Goal: Find specific page/section: Find specific page/section

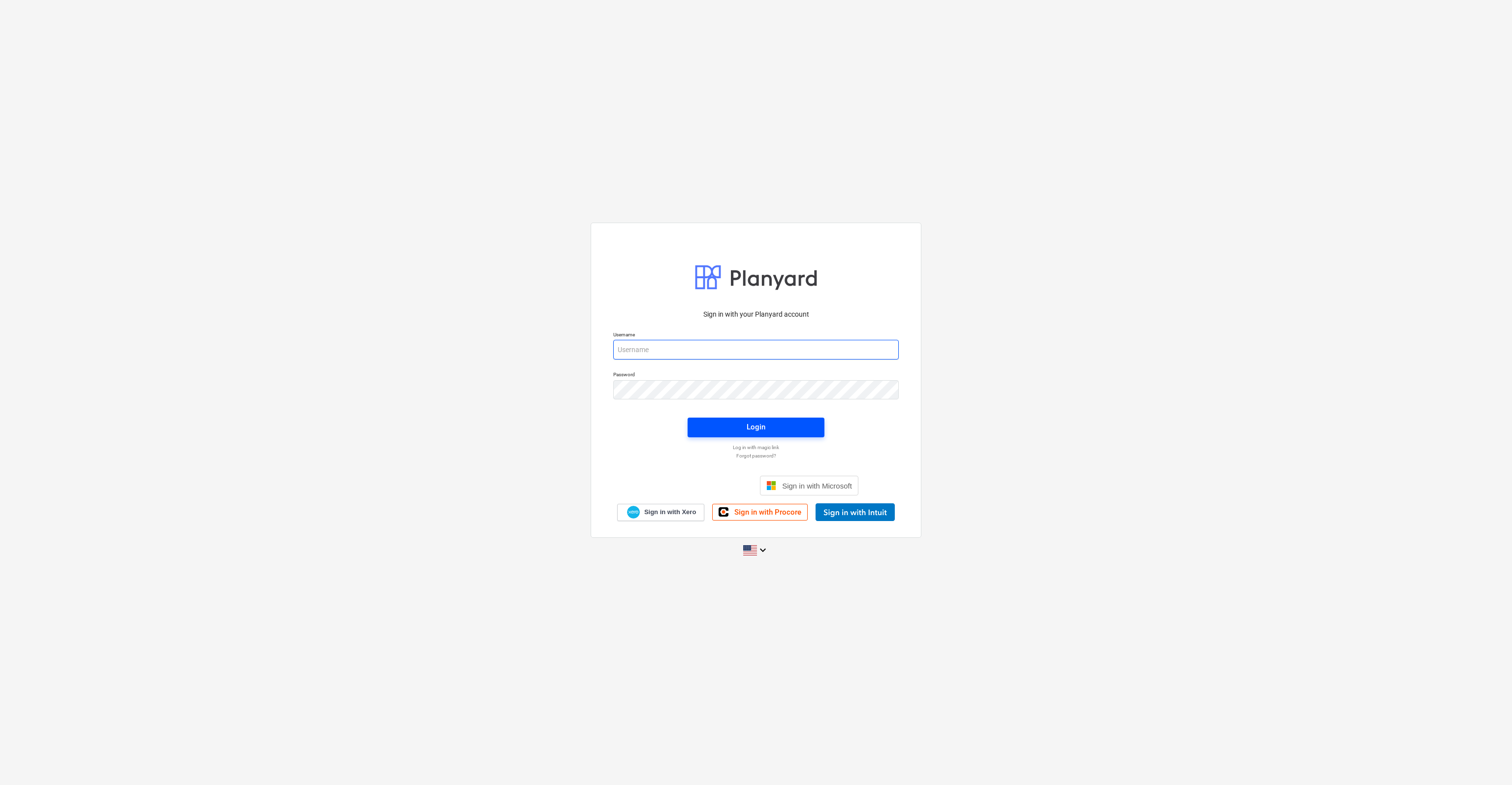
type input "[PERSON_NAME][EMAIL_ADDRESS][DOMAIN_NAME]"
click at [757, 426] on div "Login" at bounding box center [756, 426] width 19 height 13
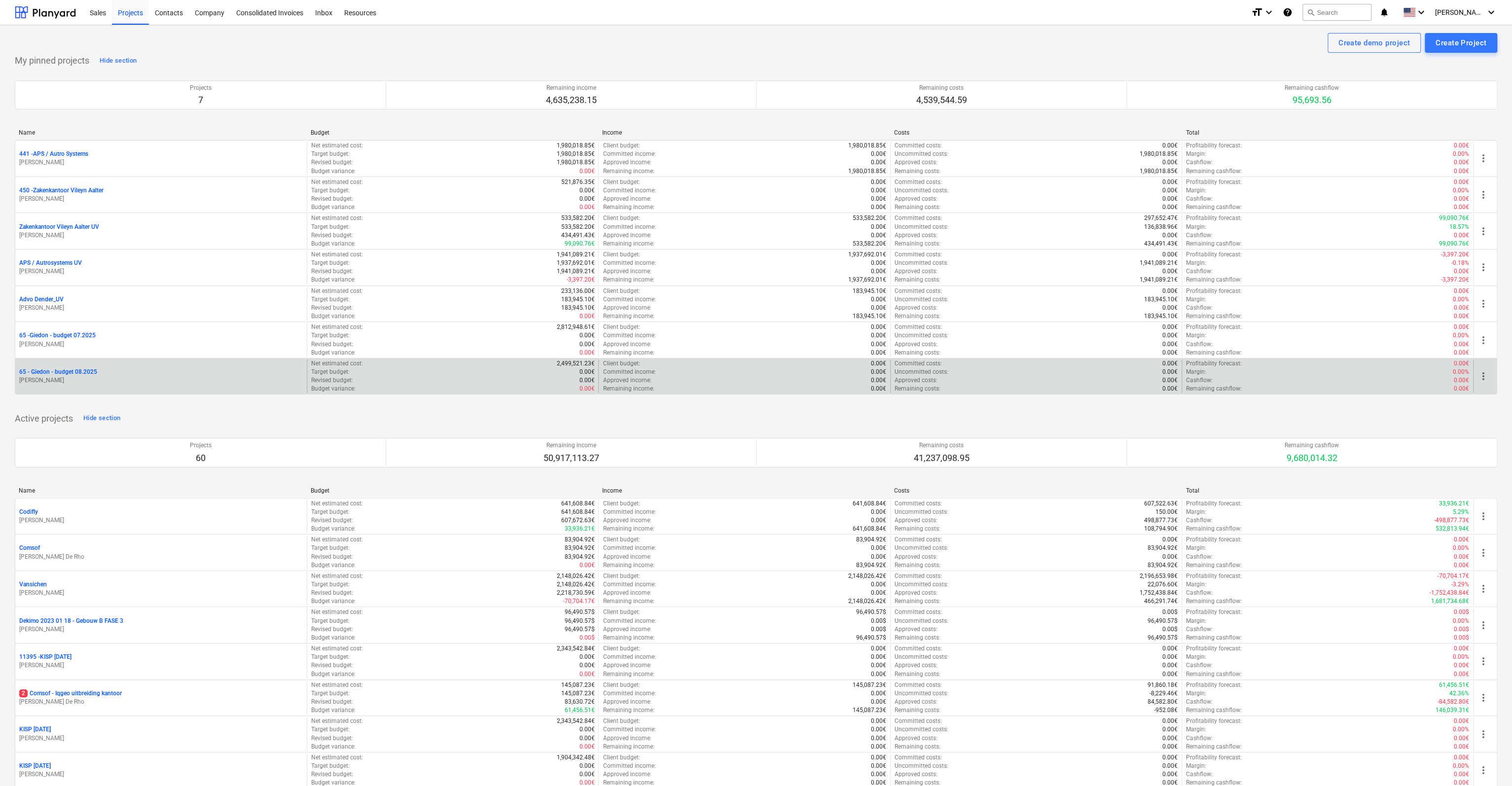
click at [51, 370] on p "65 - Giedon - budget 08.2025" at bounding box center [58, 372] width 78 height 9
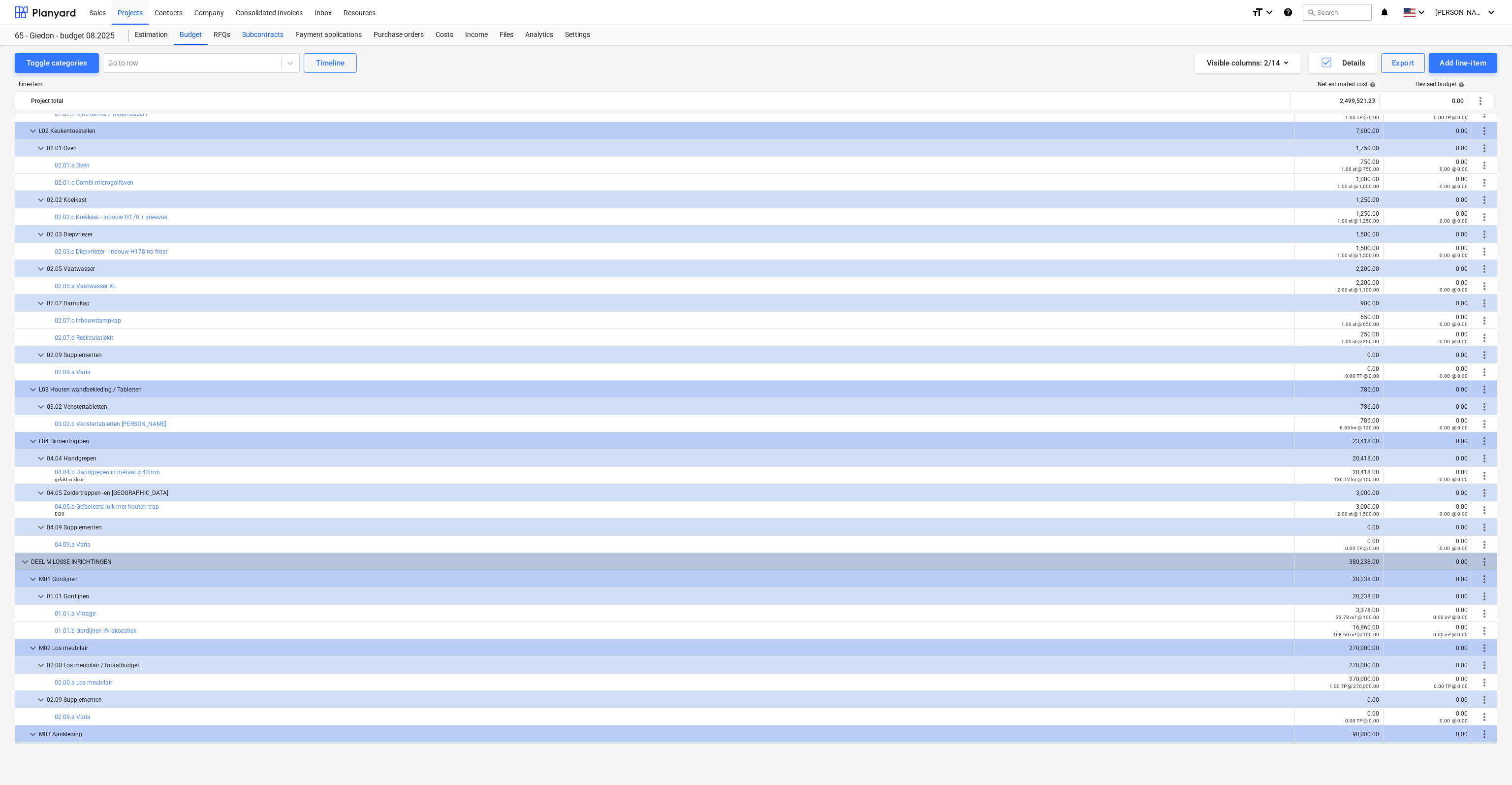
scroll to position [4086, 0]
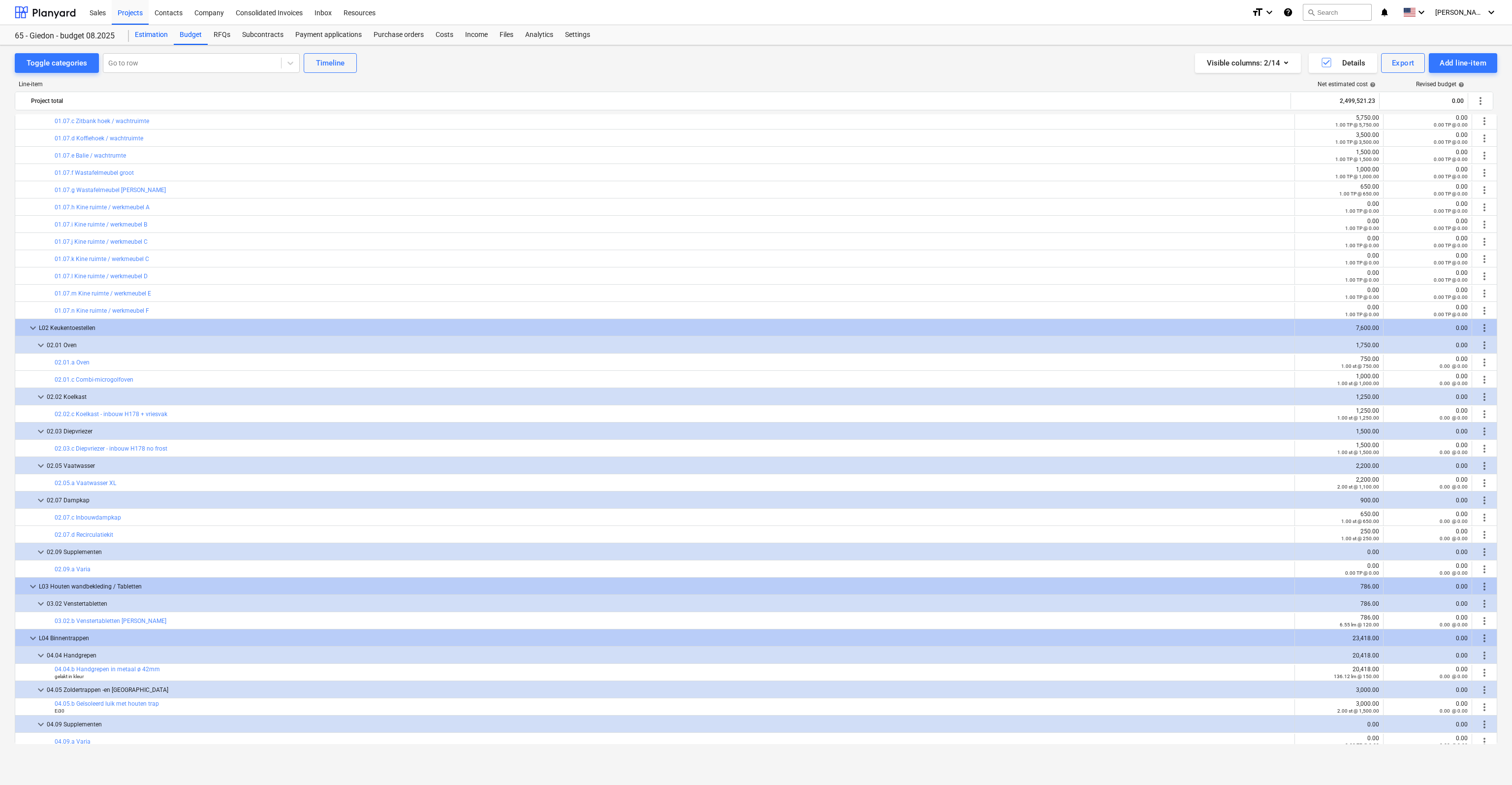
click at [155, 34] on div "Estimation" at bounding box center [151, 35] width 44 height 20
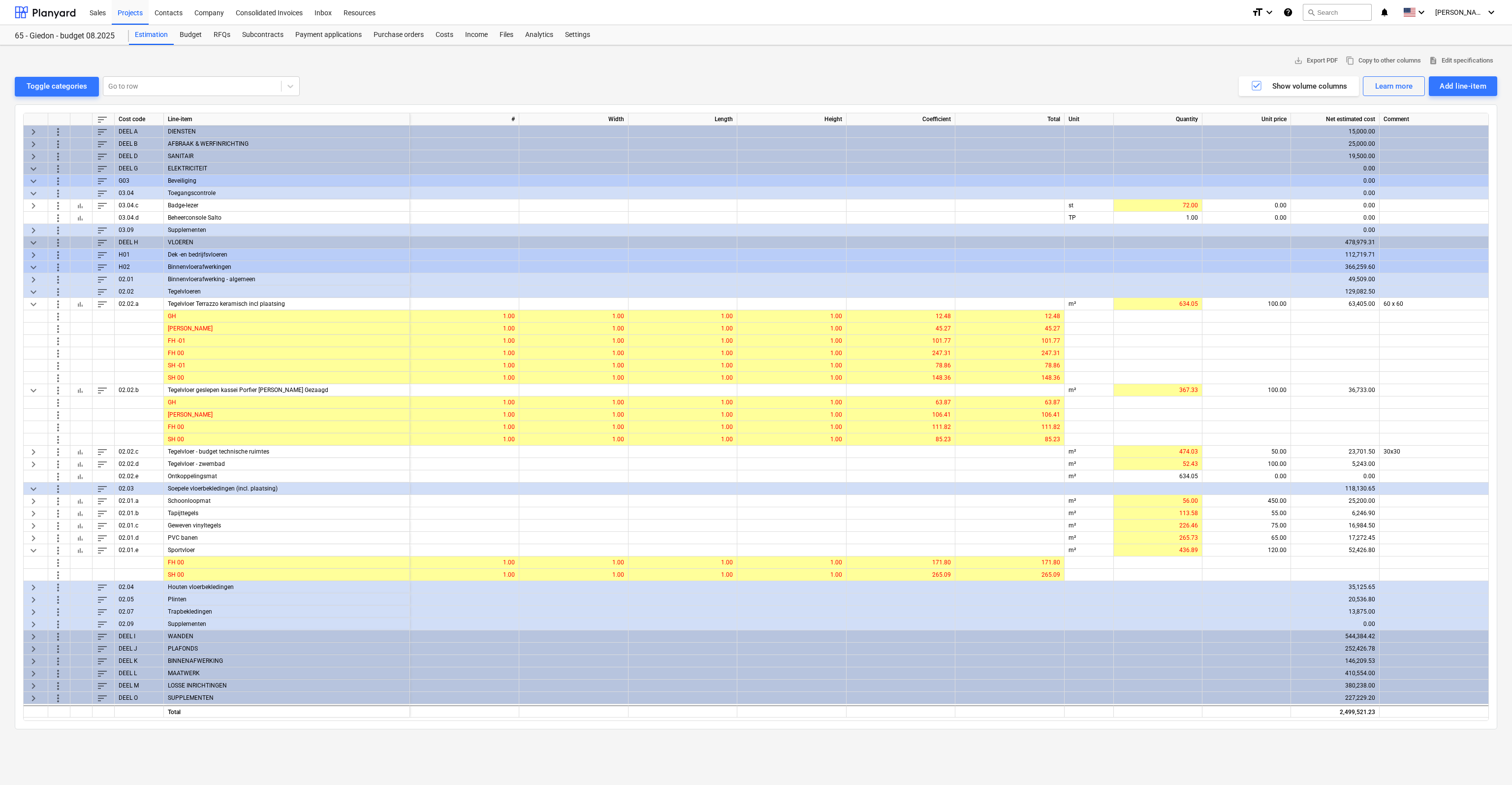
click at [177, 637] on div "WANDEN" at bounding box center [287, 636] width 246 height 13
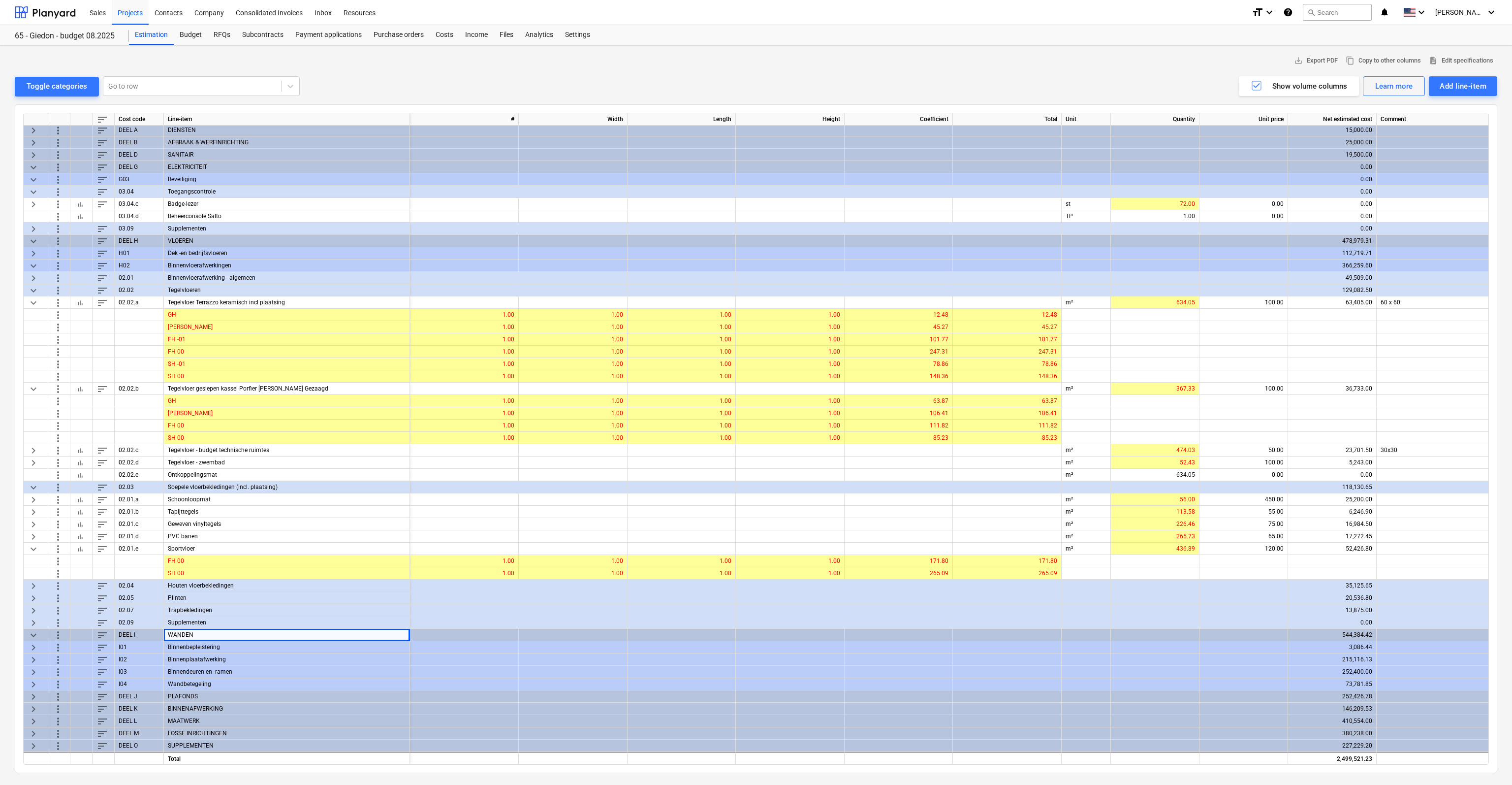
scroll to position [4, 0]
click at [180, 670] on div "Binnendeuren en -ramen" at bounding box center [287, 671] width 246 height 13
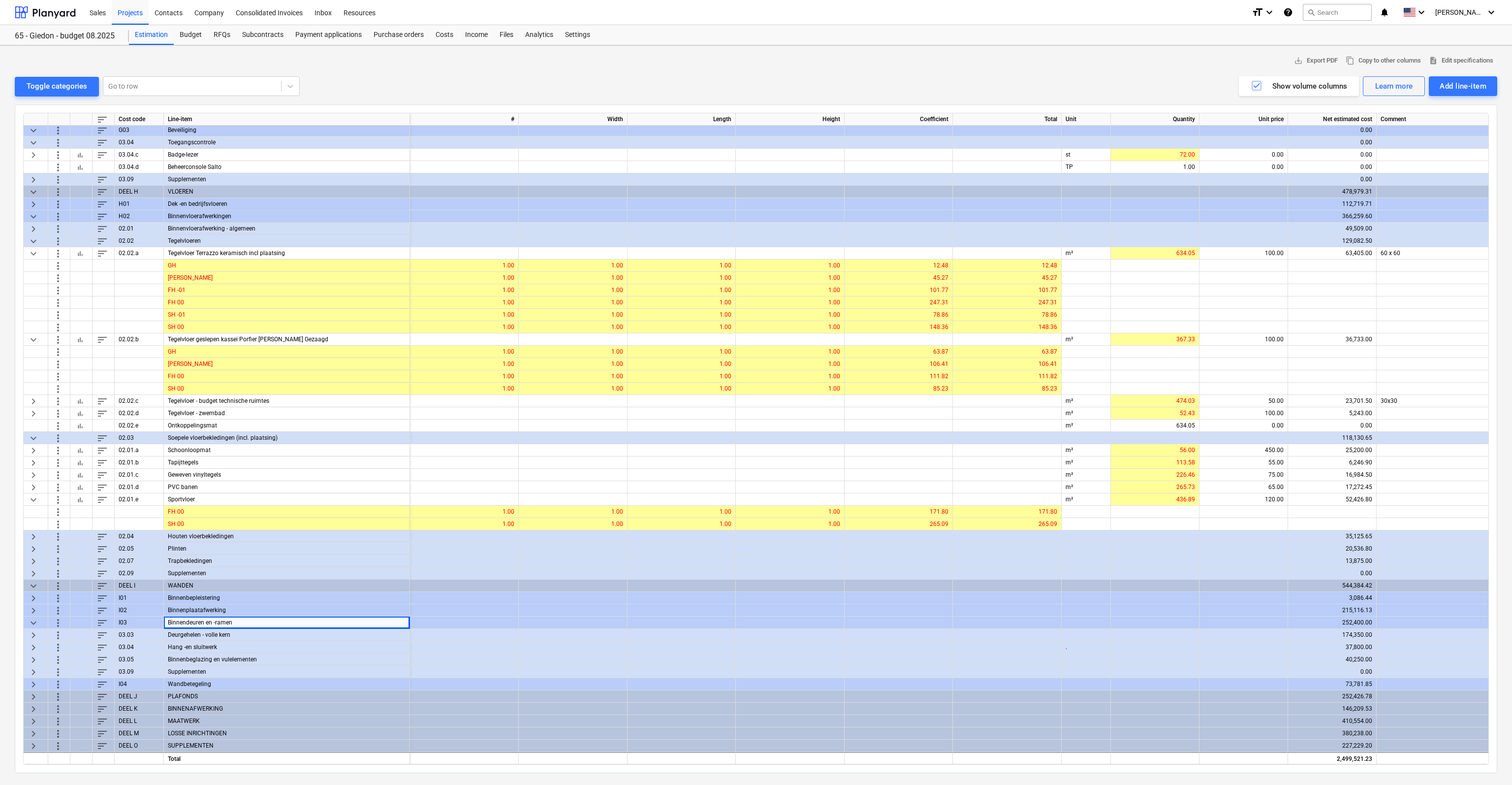
scroll to position [53, 0]
click at [188, 656] on div "Binnenbeglazing en vulelementen" at bounding box center [287, 659] width 246 height 13
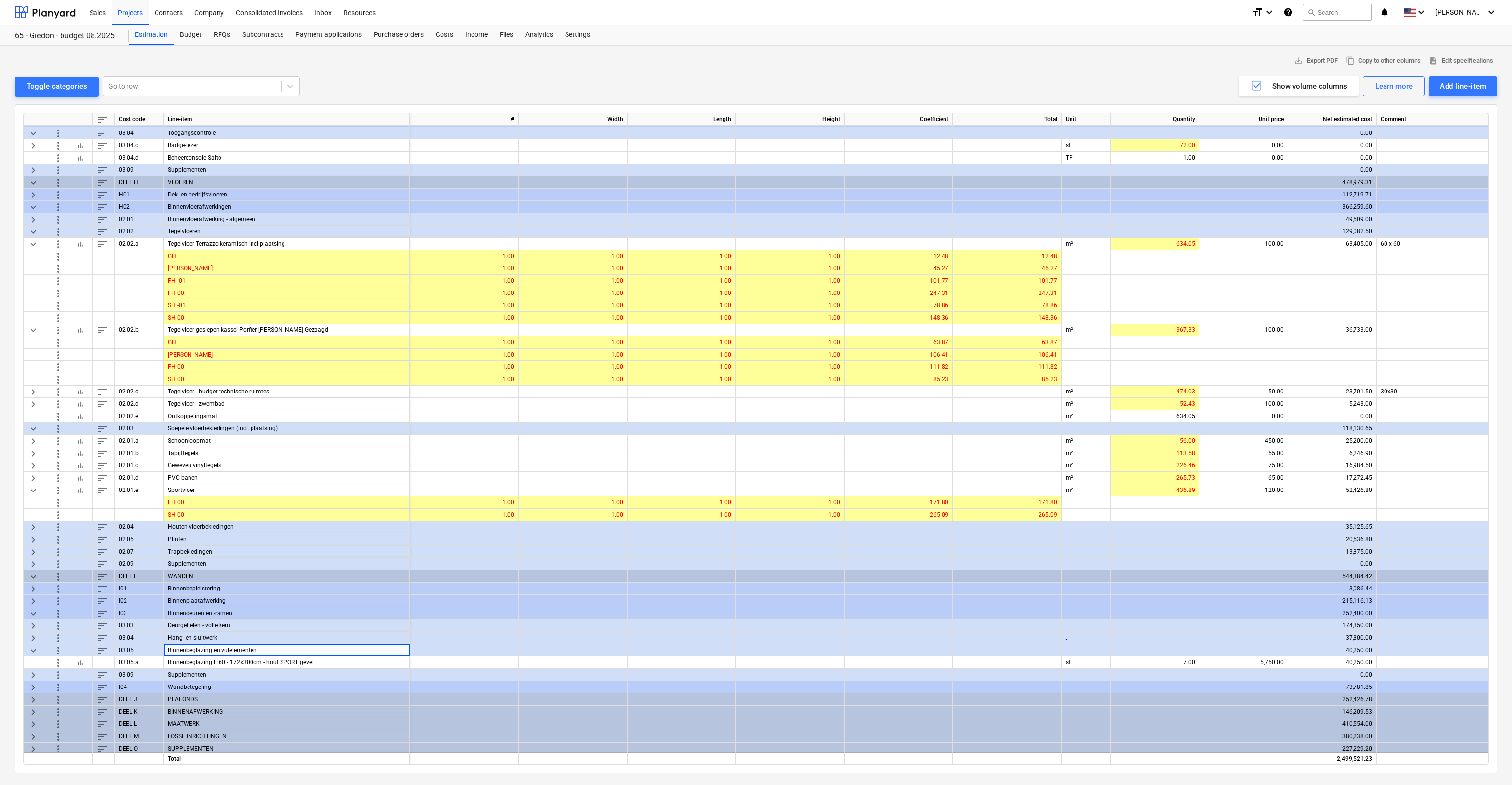
scroll to position [66, 0]
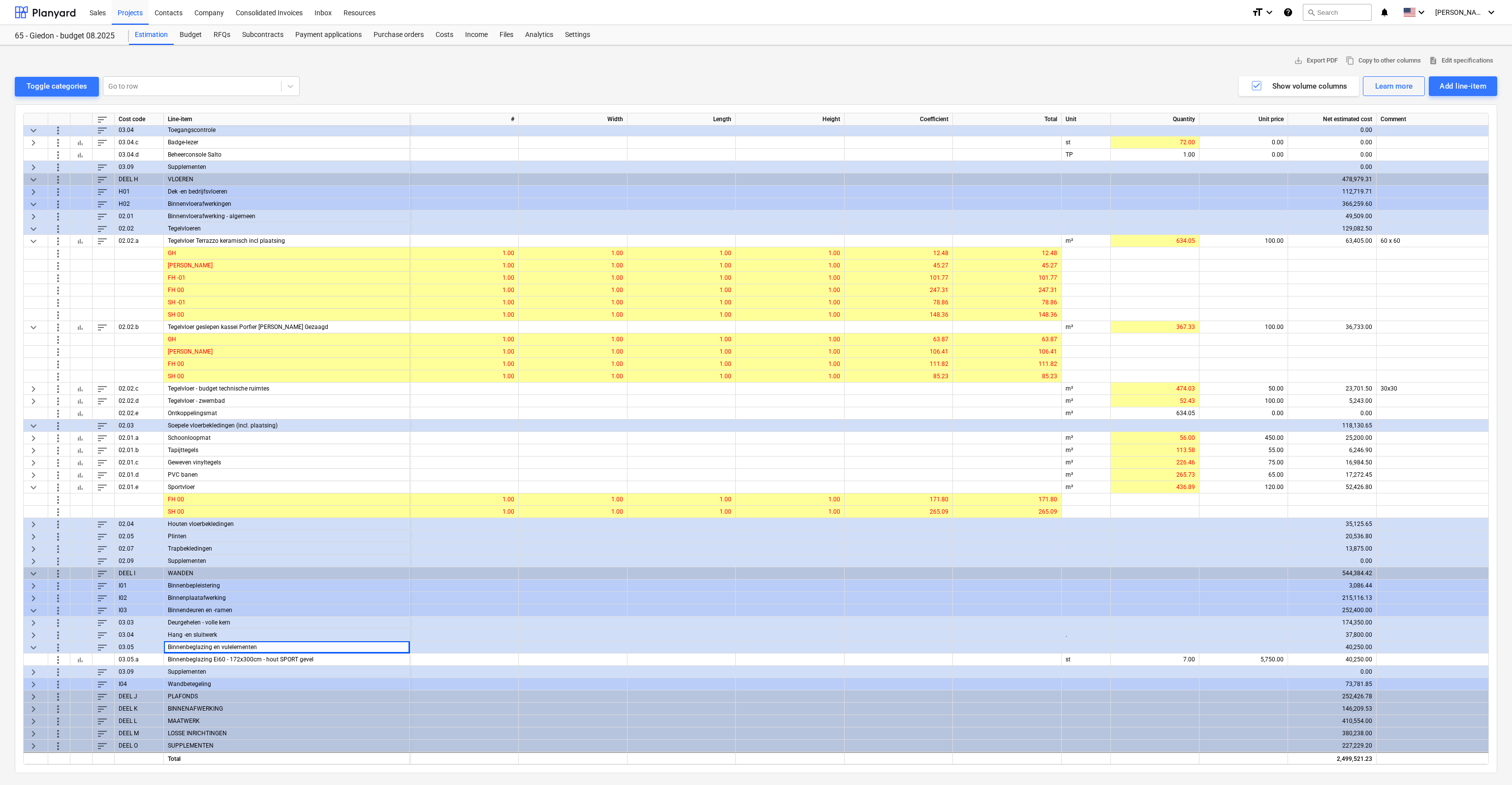
click at [758, 68] on div at bounding box center [755, 72] width 1482 height 8
